Goal: Navigation & Orientation: Find specific page/section

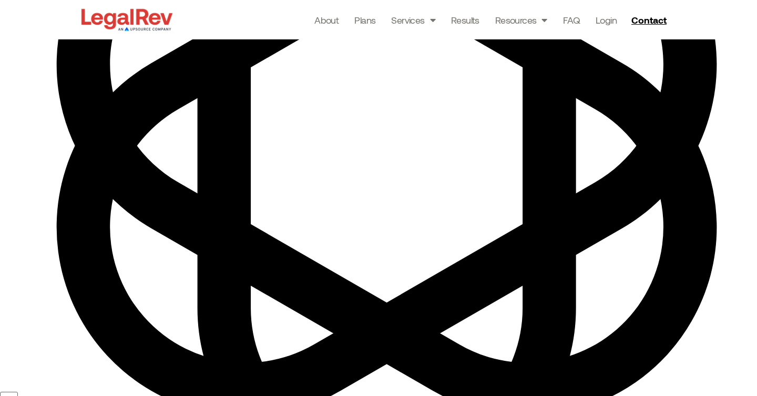
scroll to position [3199, 0]
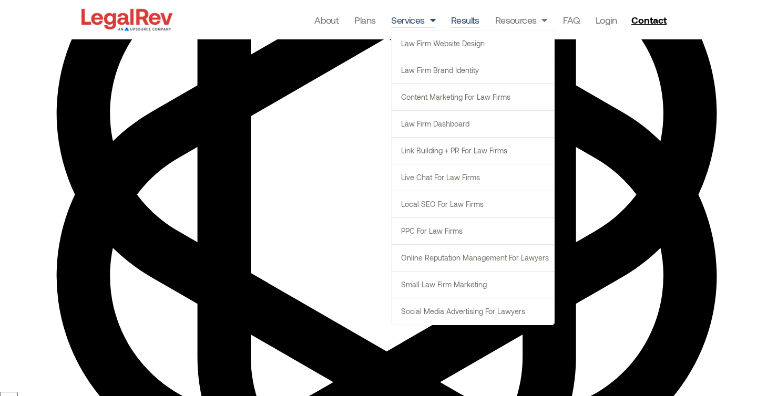
click at [462, 17] on link "Results" at bounding box center [465, 20] width 28 height 15
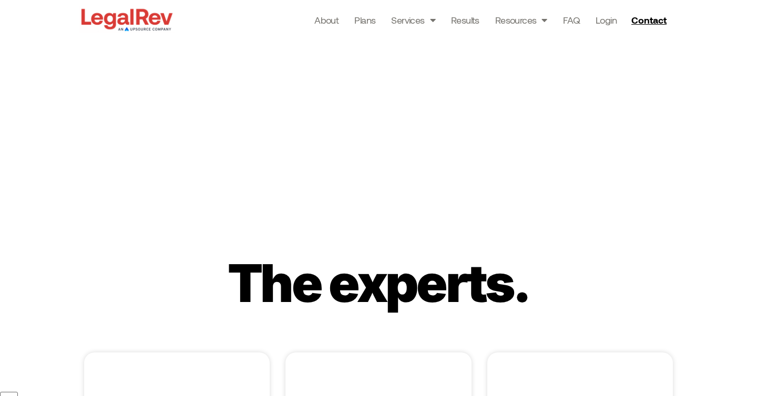
scroll to position [1955, 0]
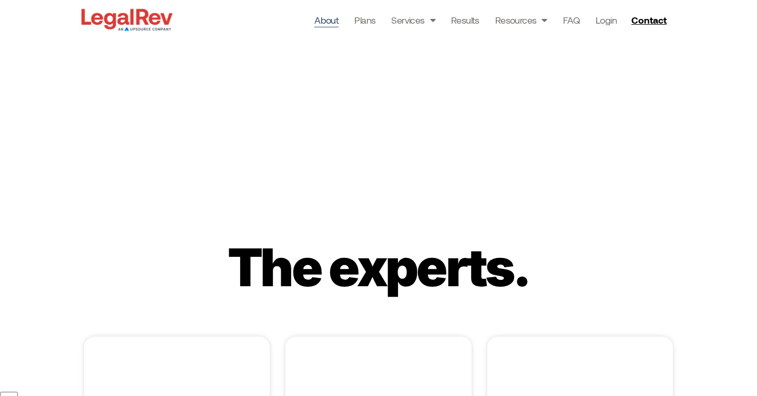
click at [328, 17] on link "About" at bounding box center [326, 20] width 24 height 15
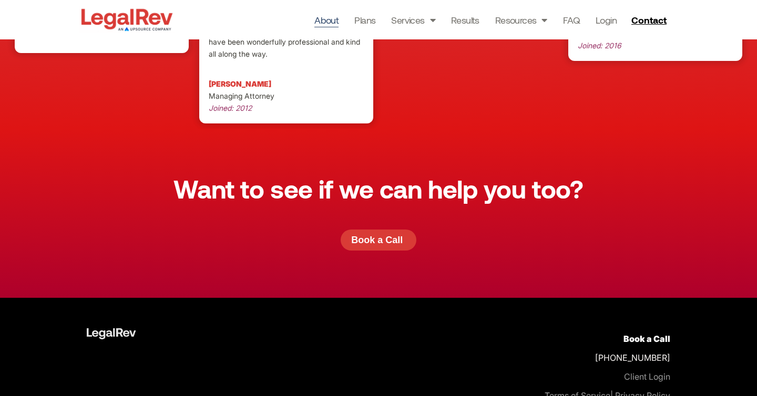
scroll to position [3002, 0]
